Goal: Communication & Community: Participate in discussion

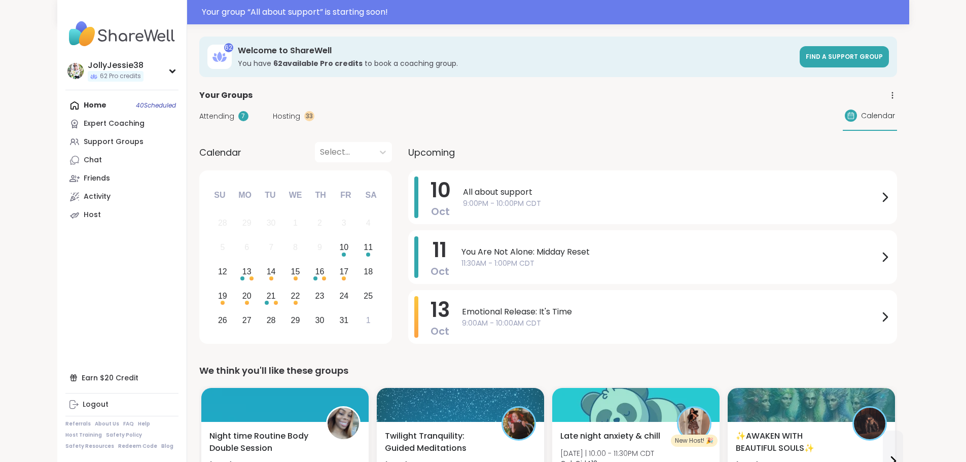
click at [199, 117] on span "Attending" at bounding box center [216, 116] width 35 height 11
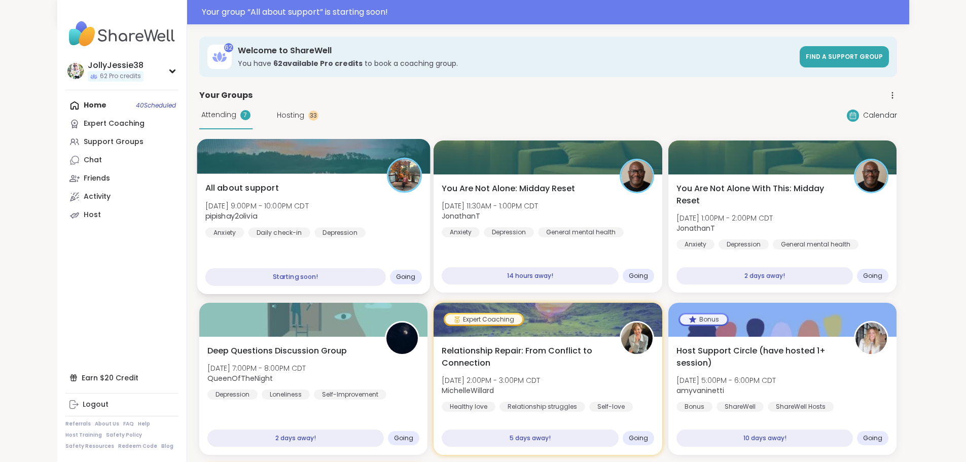
click at [208, 180] on div "All about support Fri, Oct 10 | 9:00PM - 10:00PM CDT pipishay2olivia Anxiety Da…" at bounding box center [313, 233] width 233 height 121
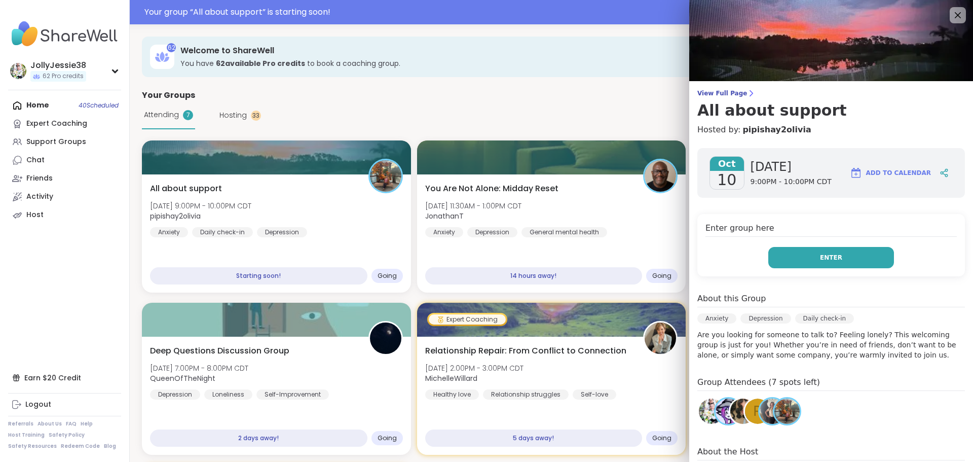
drag, startPoint x: 862, startPoint y: 254, endPoint x: 857, endPoint y: 253, distance: 5.1
click at [860, 253] on button "Enter" at bounding box center [832, 257] width 126 height 21
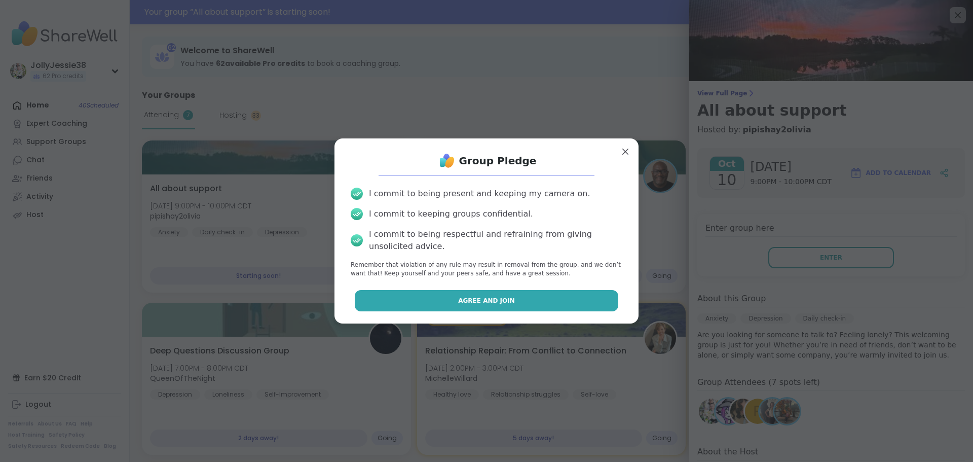
click at [532, 295] on button "Agree and Join" at bounding box center [487, 300] width 264 height 21
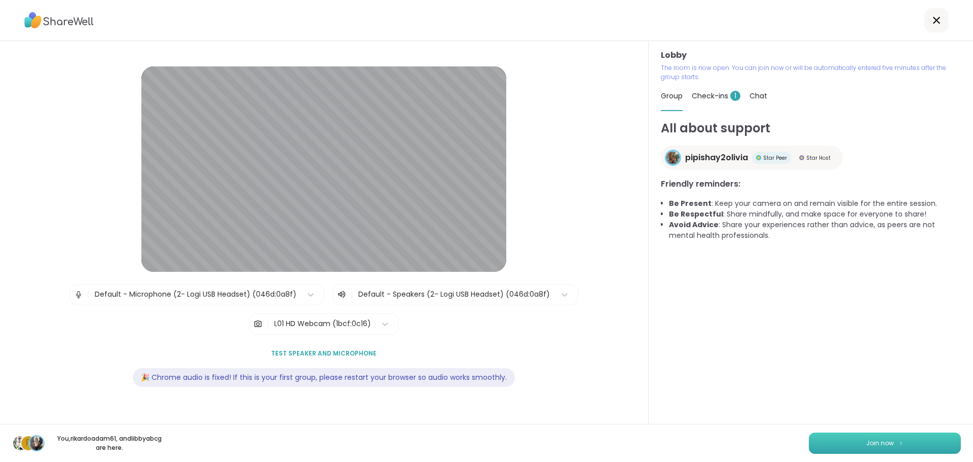
click at [867, 447] on span "Join now" at bounding box center [881, 443] width 28 height 9
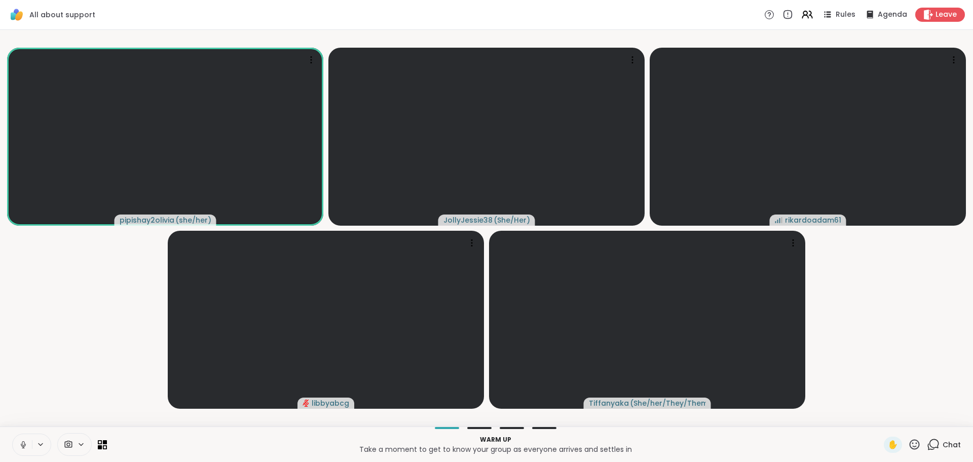
click at [934, 444] on div "Chat" at bounding box center [944, 445] width 34 height 16
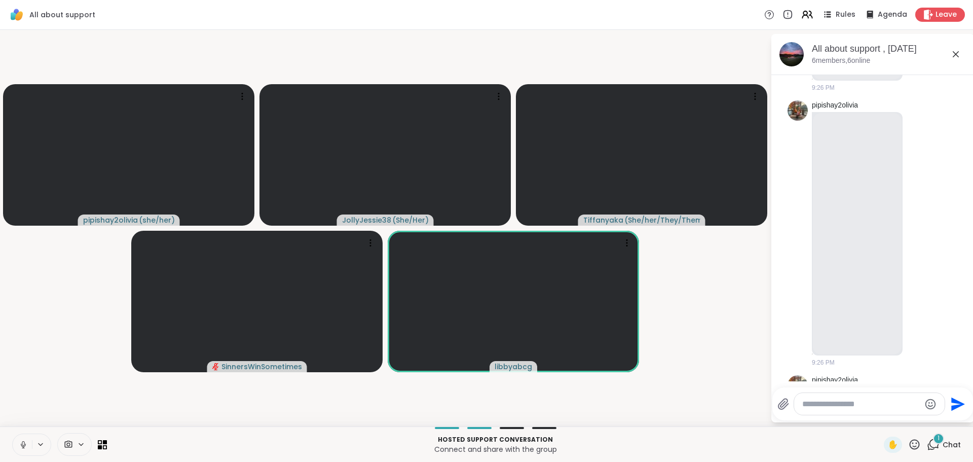
scroll to position [685, 0]
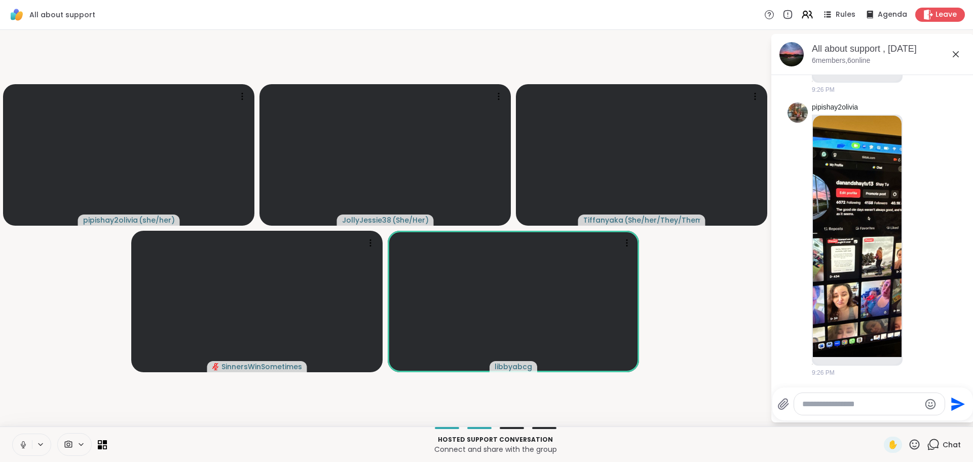
click at [849, 400] on textarea "Type your message" at bounding box center [862, 404] width 118 height 10
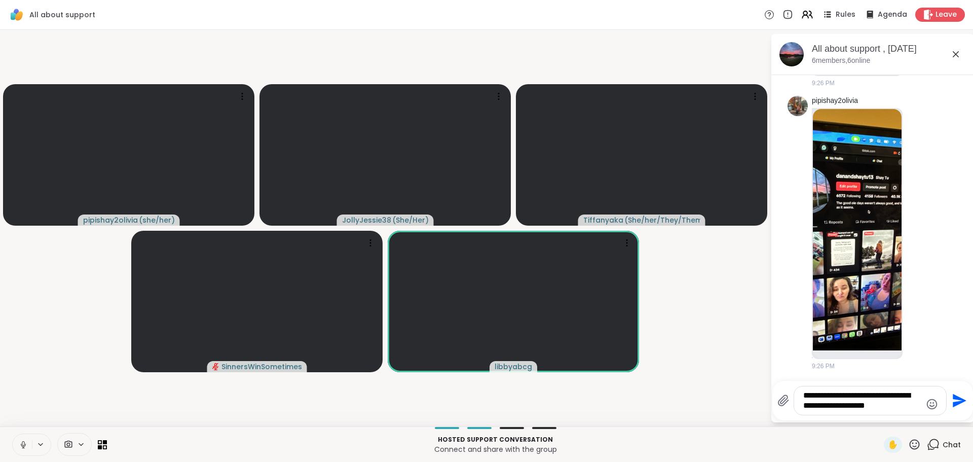
type textarea "**********"
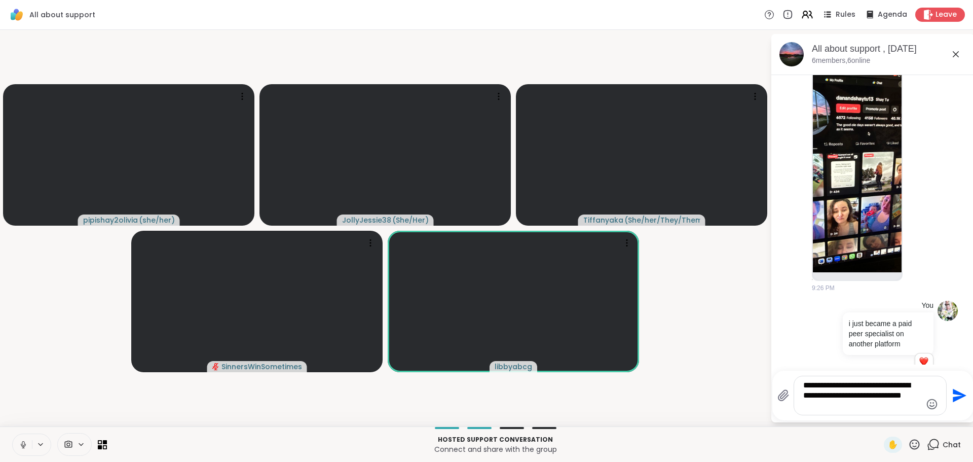
scroll to position [791, 0]
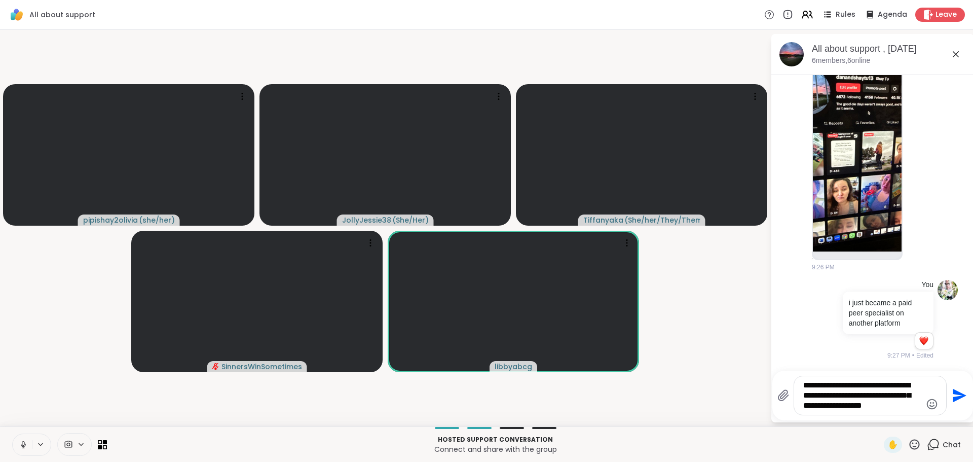
type textarea "**********"
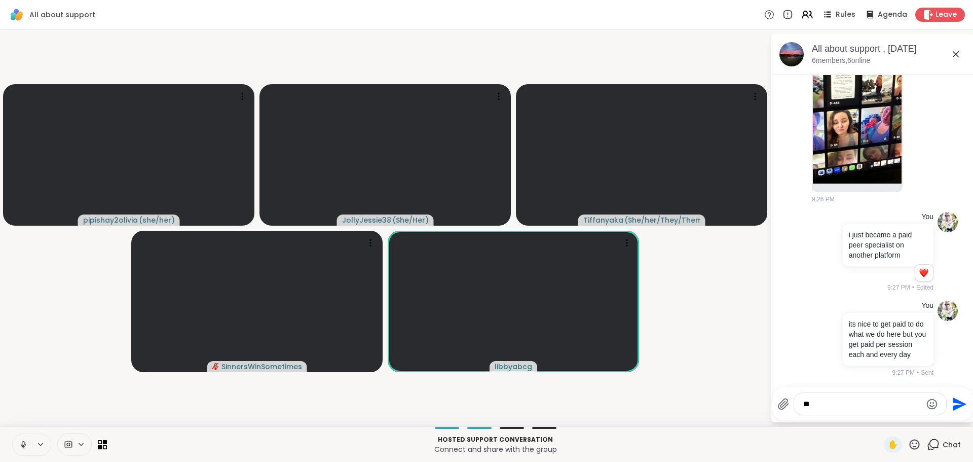
type textarea "*"
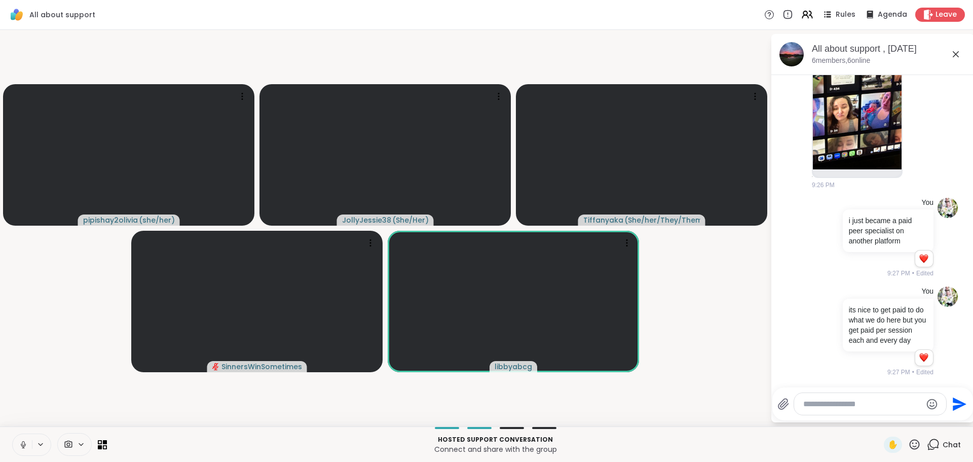
scroll to position [958, 0]
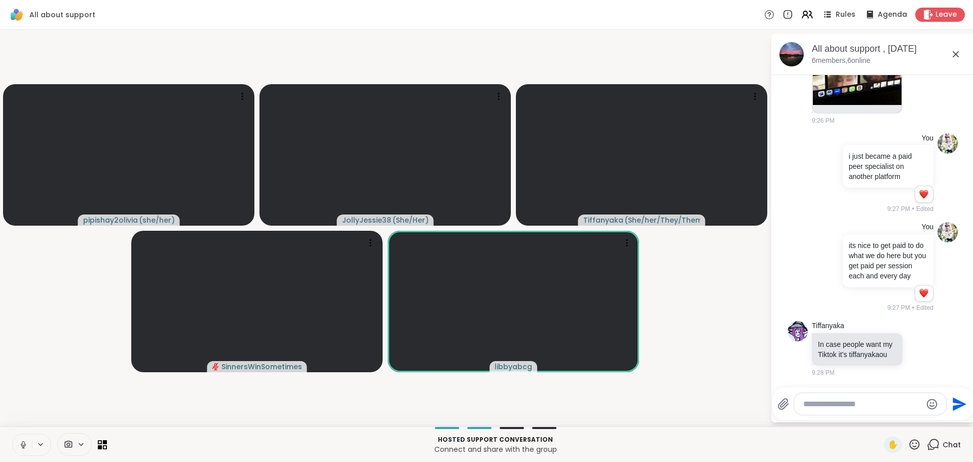
click at [862, 405] on textarea "Type your message" at bounding box center [863, 404] width 118 height 10
click at [854, 406] on textarea "Type your message" at bounding box center [863, 404] width 118 height 10
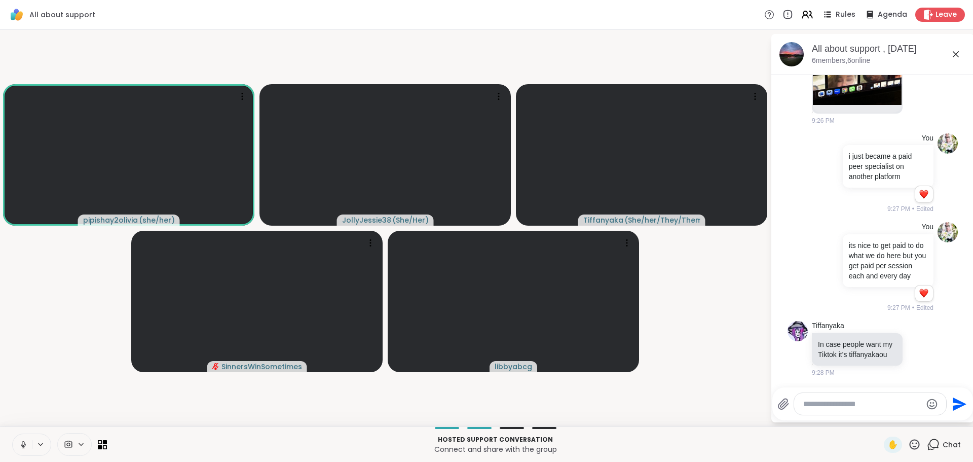
click at [854, 406] on textarea "Type your message" at bounding box center [863, 404] width 118 height 10
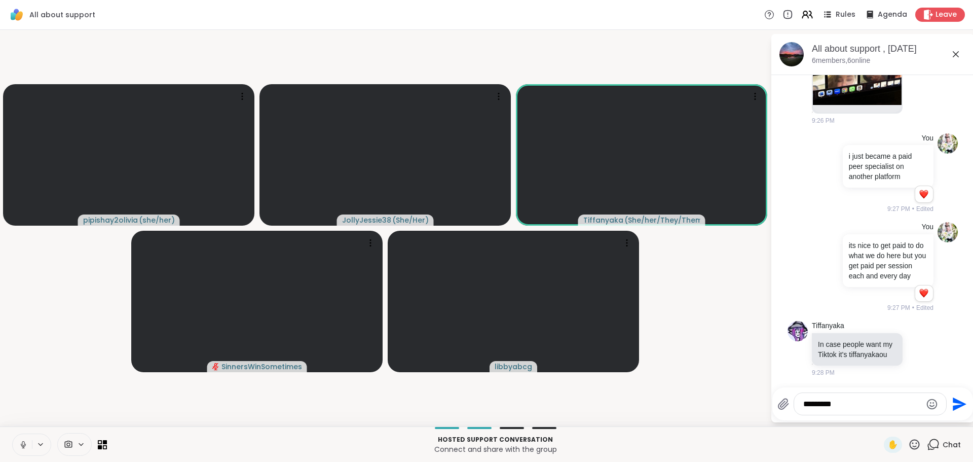
type textarea "**********"
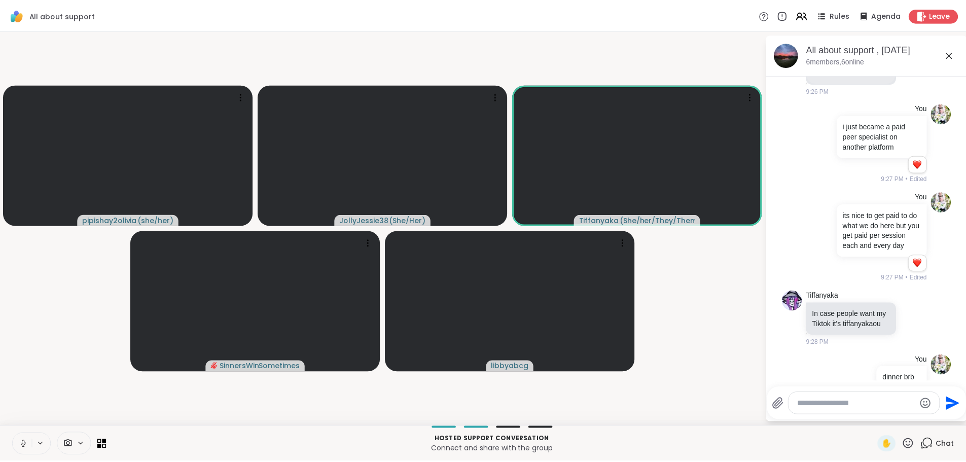
scroll to position [1012, 0]
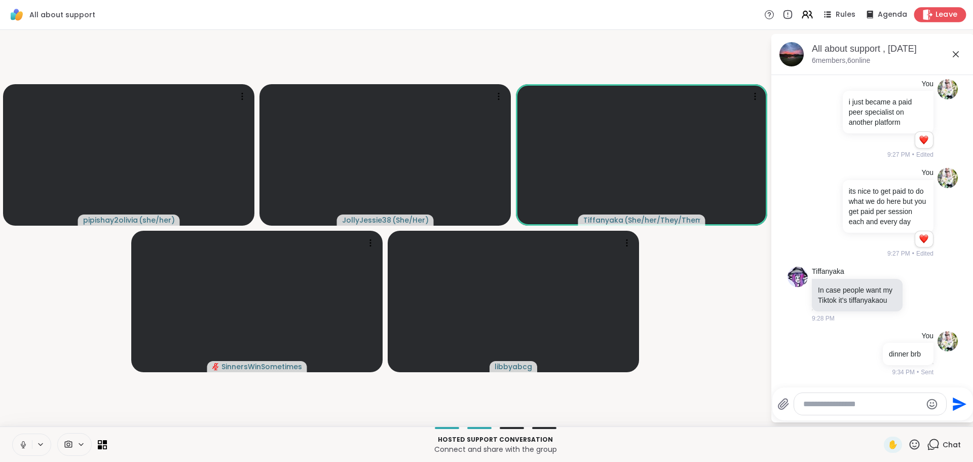
click at [923, 8] on div "Leave" at bounding box center [941, 14] width 52 height 15
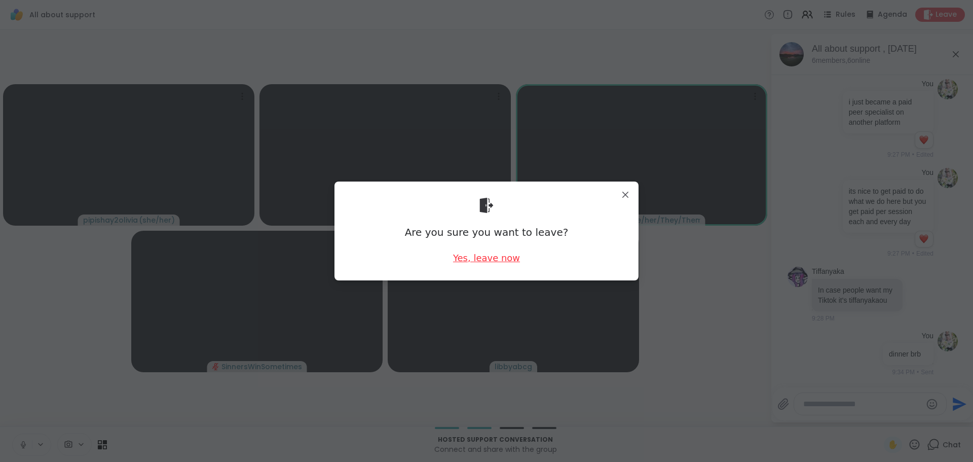
click at [471, 257] on div "Yes, leave now" at bounding box center [486, 257] width 67 height 13
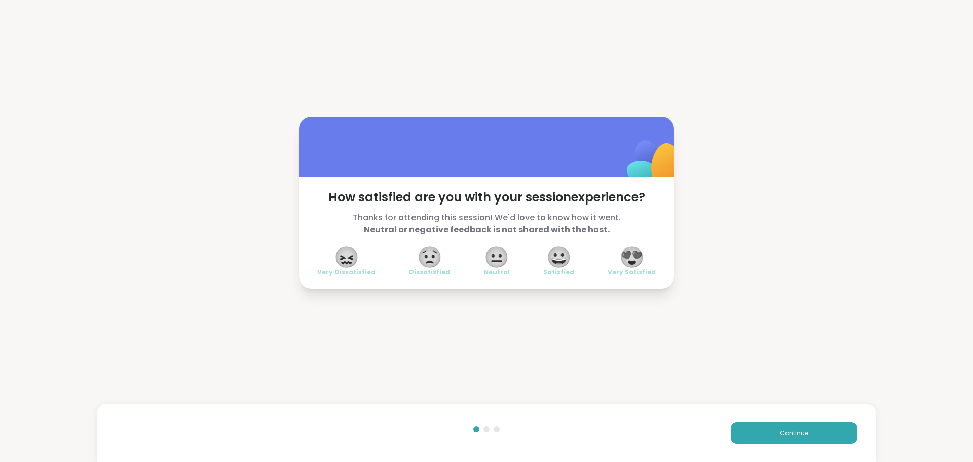
click at [778, 409] on div "Continue" at bounding box center [486, 433] width 779 height 58
click at [775, 419] on div "Continue" at bounding box center [486, 433] width 779 height 58
click at [773, 424] on button "Continue" at bounding box center [794, 432] width 127 height 21
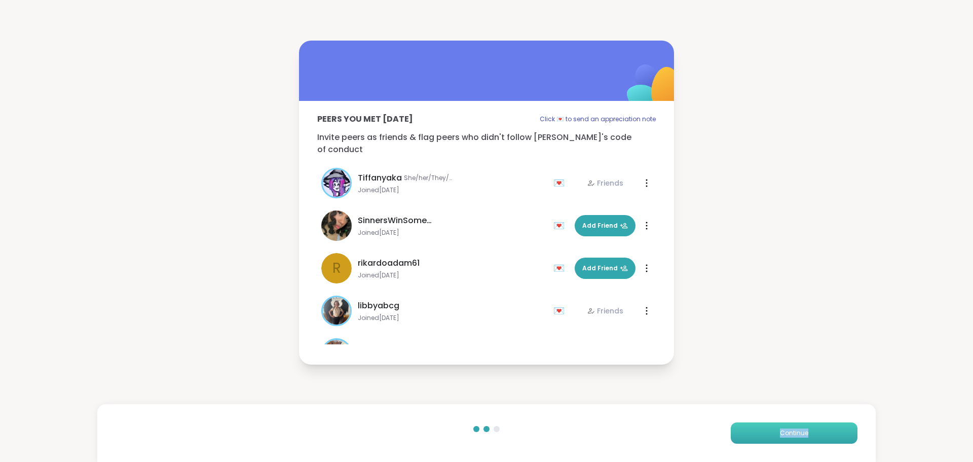
click at [772, 426] on button "Continue" at bounding box center [794, 432] width 127 height 21
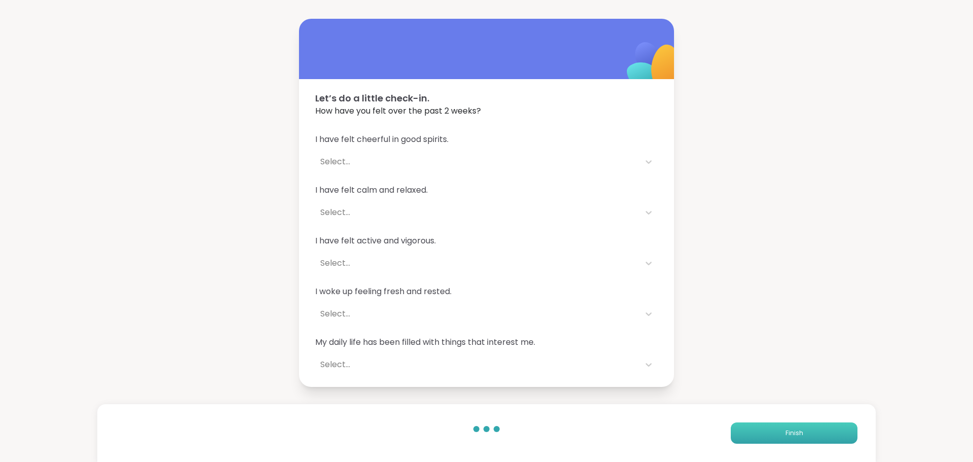
click at [765, 430] on button "Finish" at bounding box center [794, 432] width 127 height 21
